Goal: Transaction & Acquisition: Purchase product/service

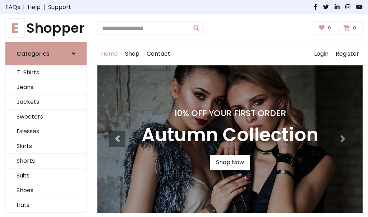
click at [184, 108] on h4 "10% Off Your First Order" at bounding box center [229, 113] width 177 height 10
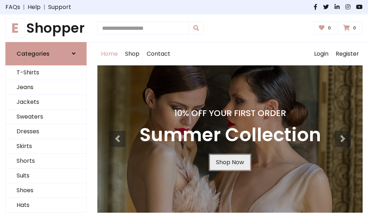
click at [229, 162] on link "Shop Now" at bounding box center [230, 162] width 40 height 15
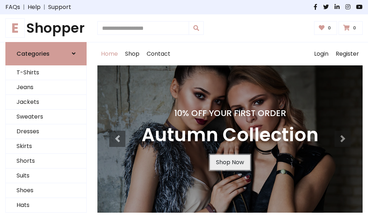
click at [229, 162] on link "Shop Now" at bounding box center [230, 162] width 40 height 15
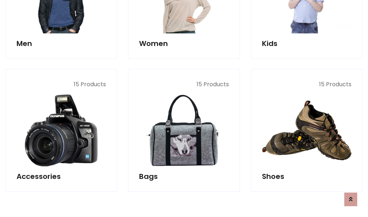
scroll to position [716, 0]
